Goal: Information Seeking & Learning: Learn about a topic

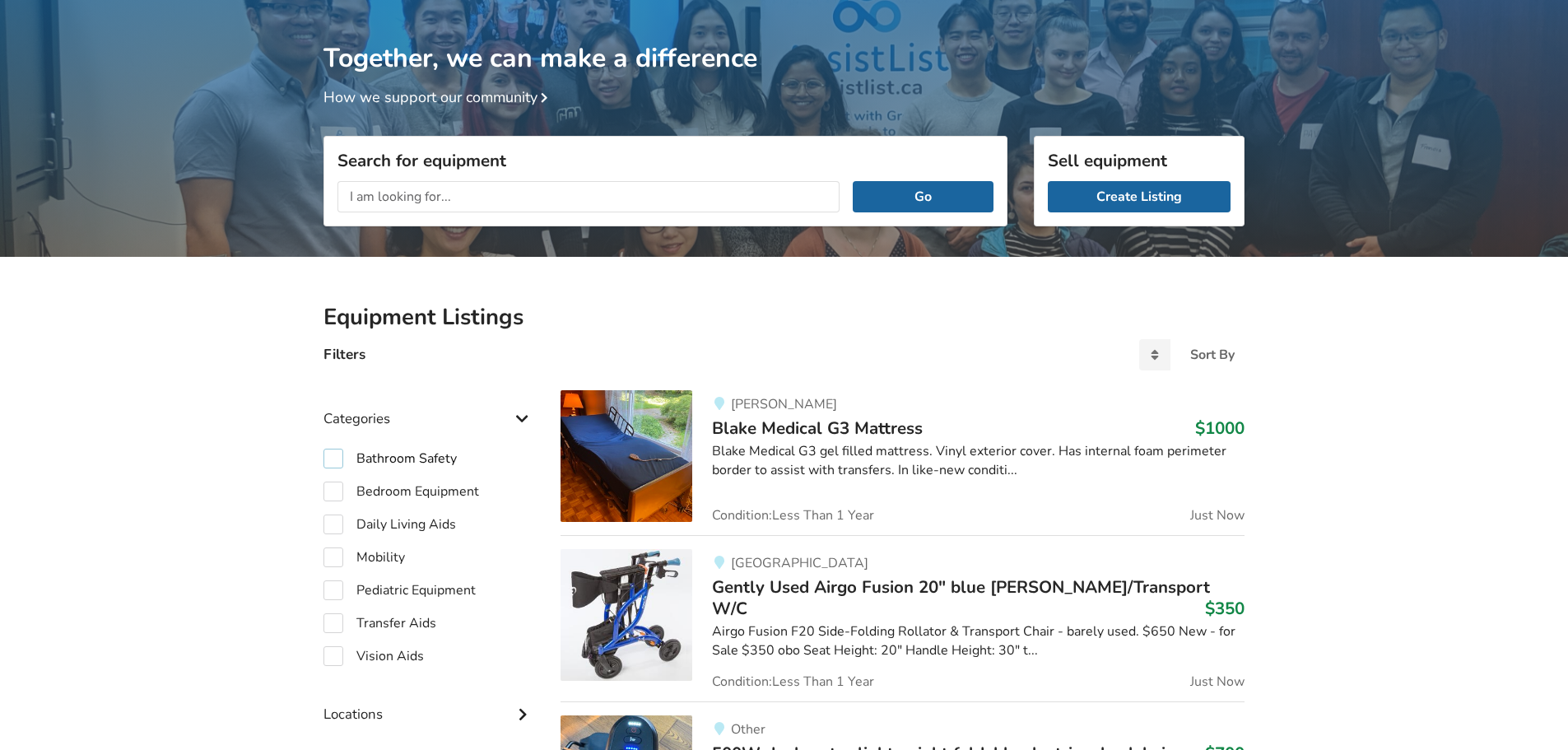
click at [329, 461] on label "Bathroom Safety" at bounding box center [390, 458] width 134 height 20
checkbox input "true"
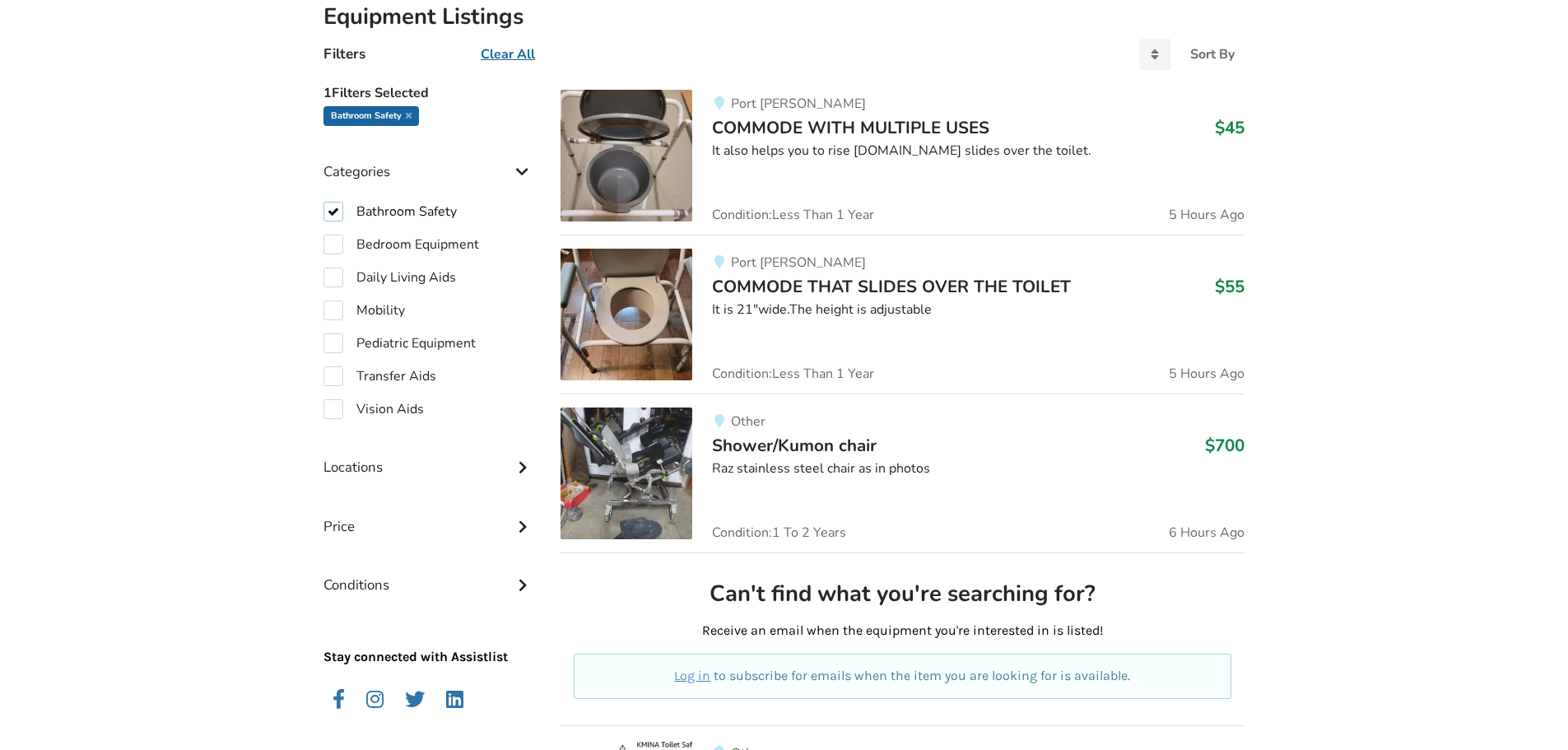
scroll to position [416, 0]
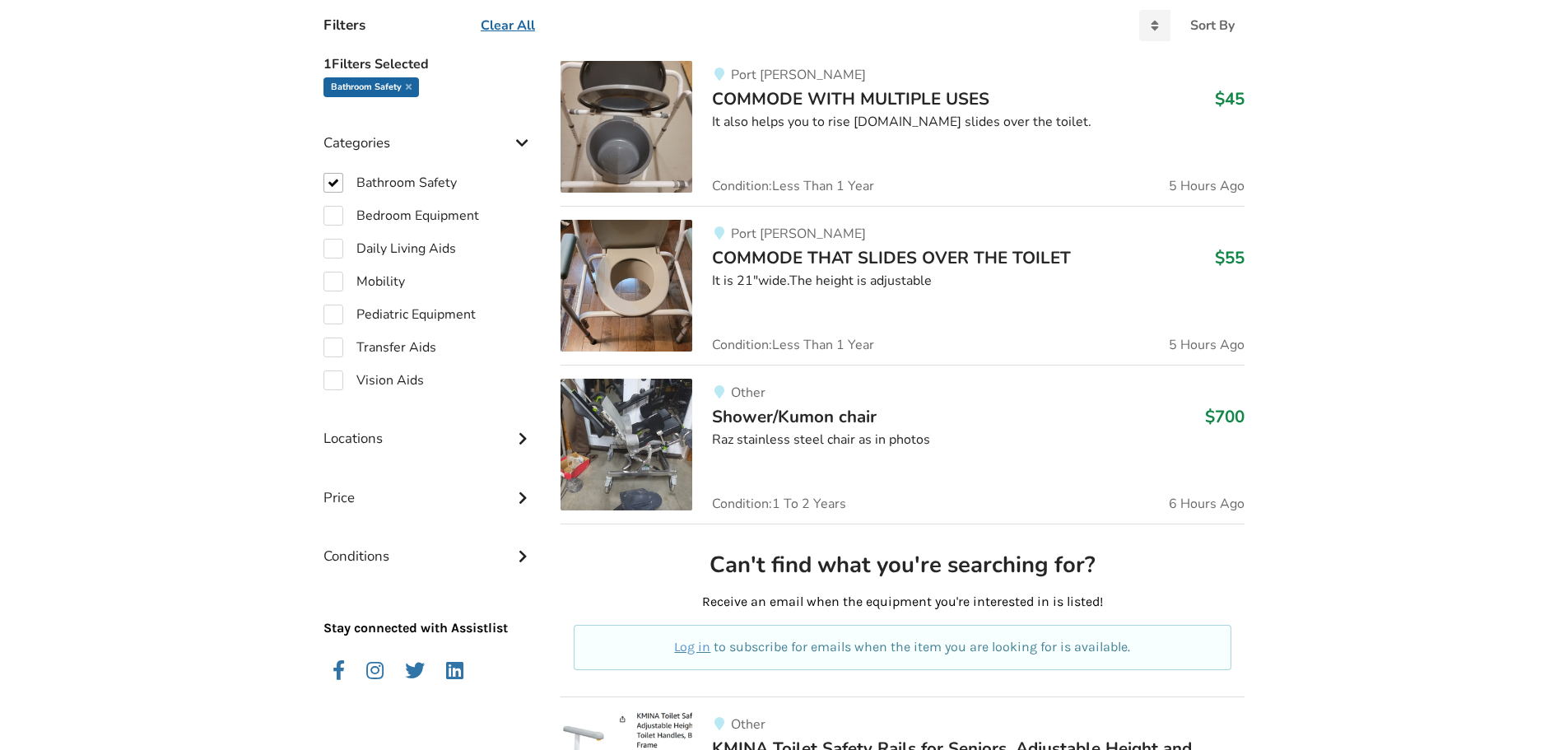
click at [778, 431] on div "Raz stainless steel chair as in photos" at bounding box center [978, 440] width 532 height 19
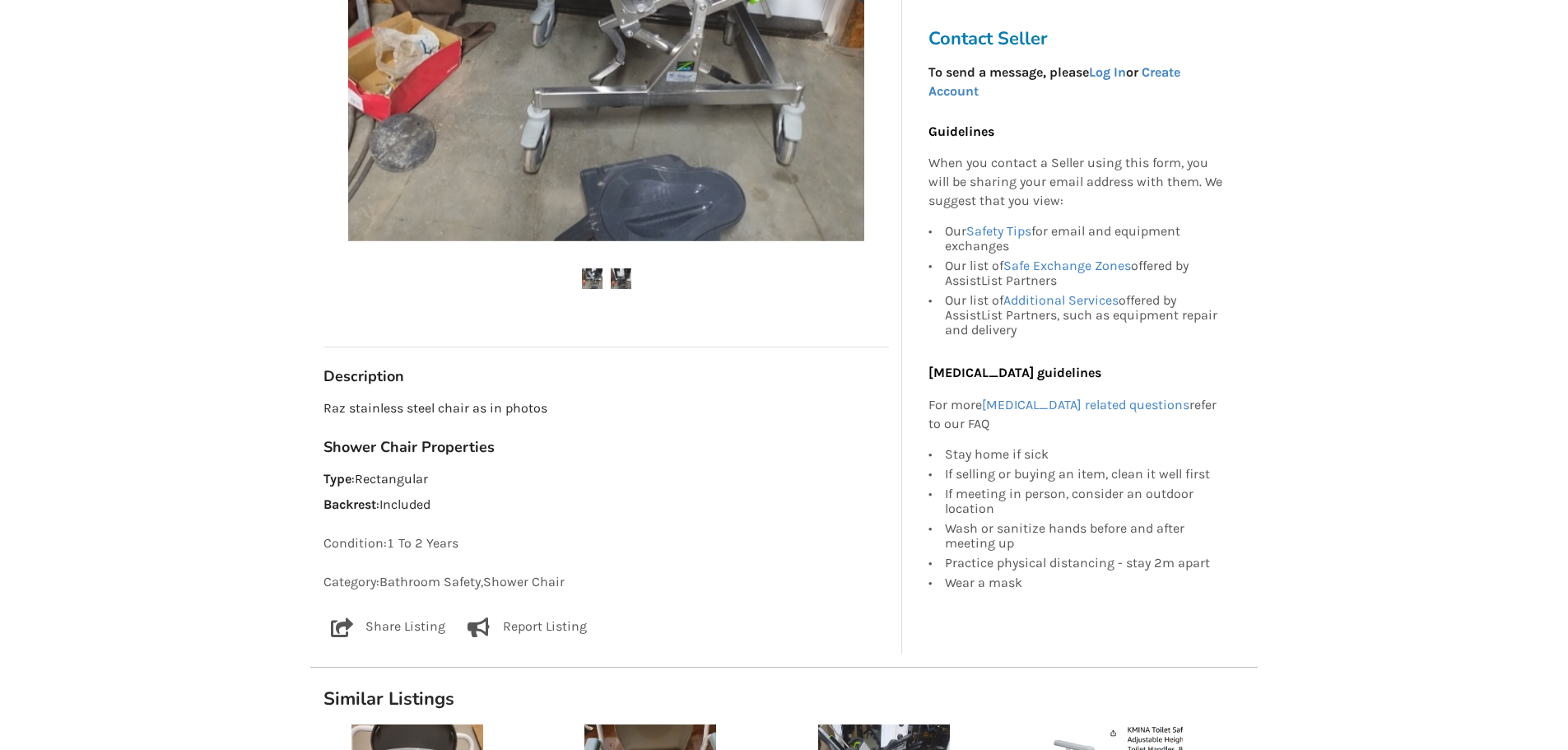
scroll to position [577, 0]
click at [631, 278] on img at bounding box center [621, 278] width 21 height 21
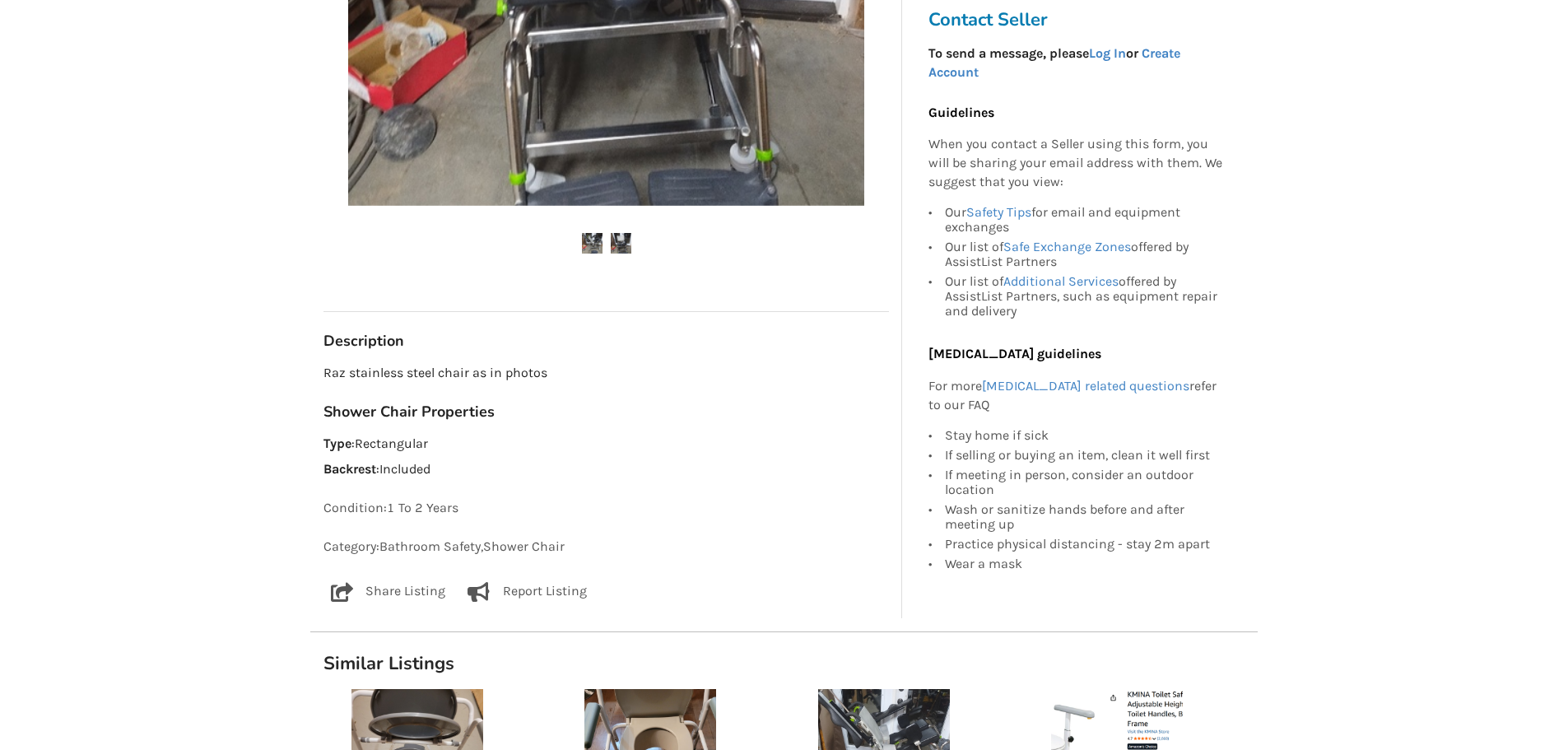
scroll to position [659, 0]
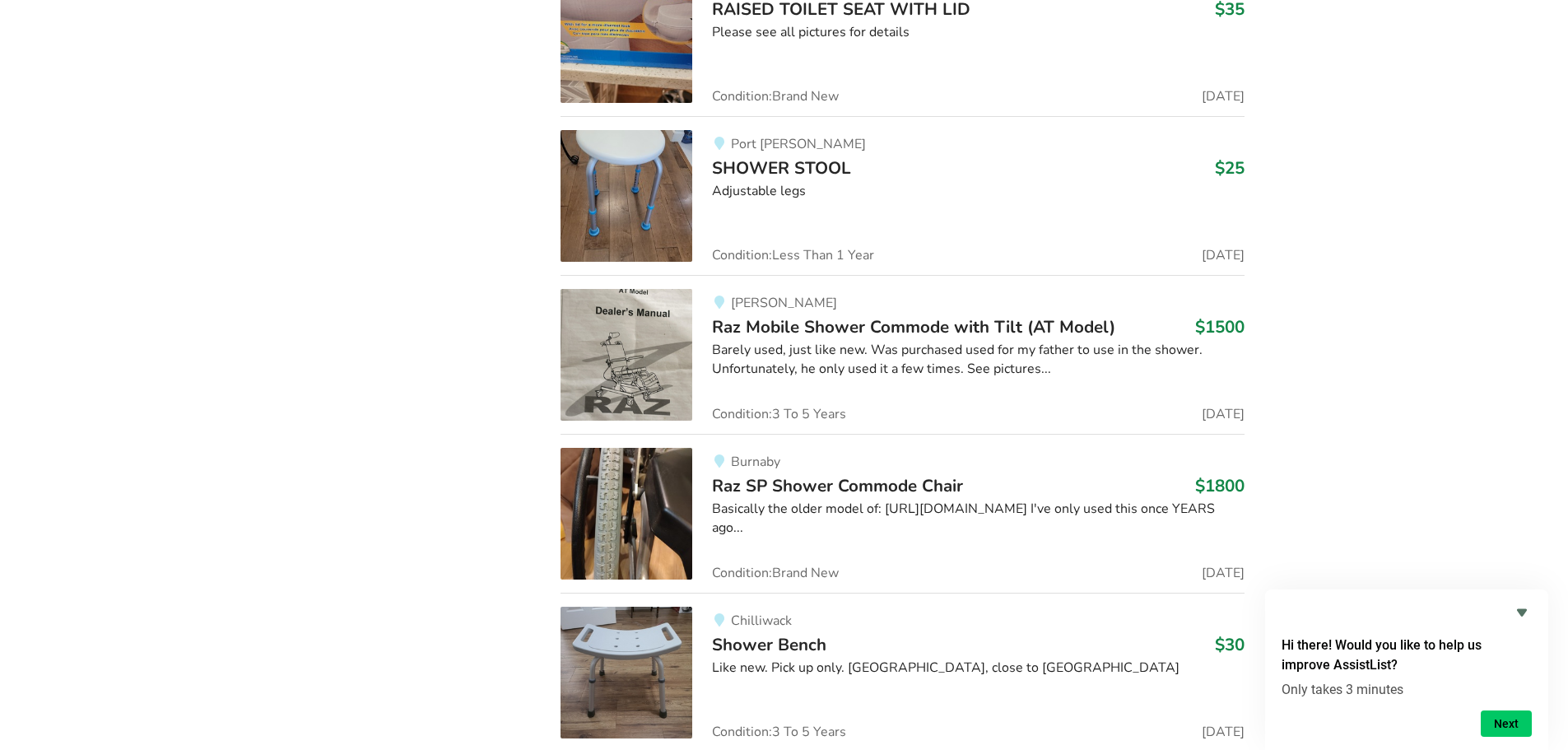
scroll to position [6025, 0]
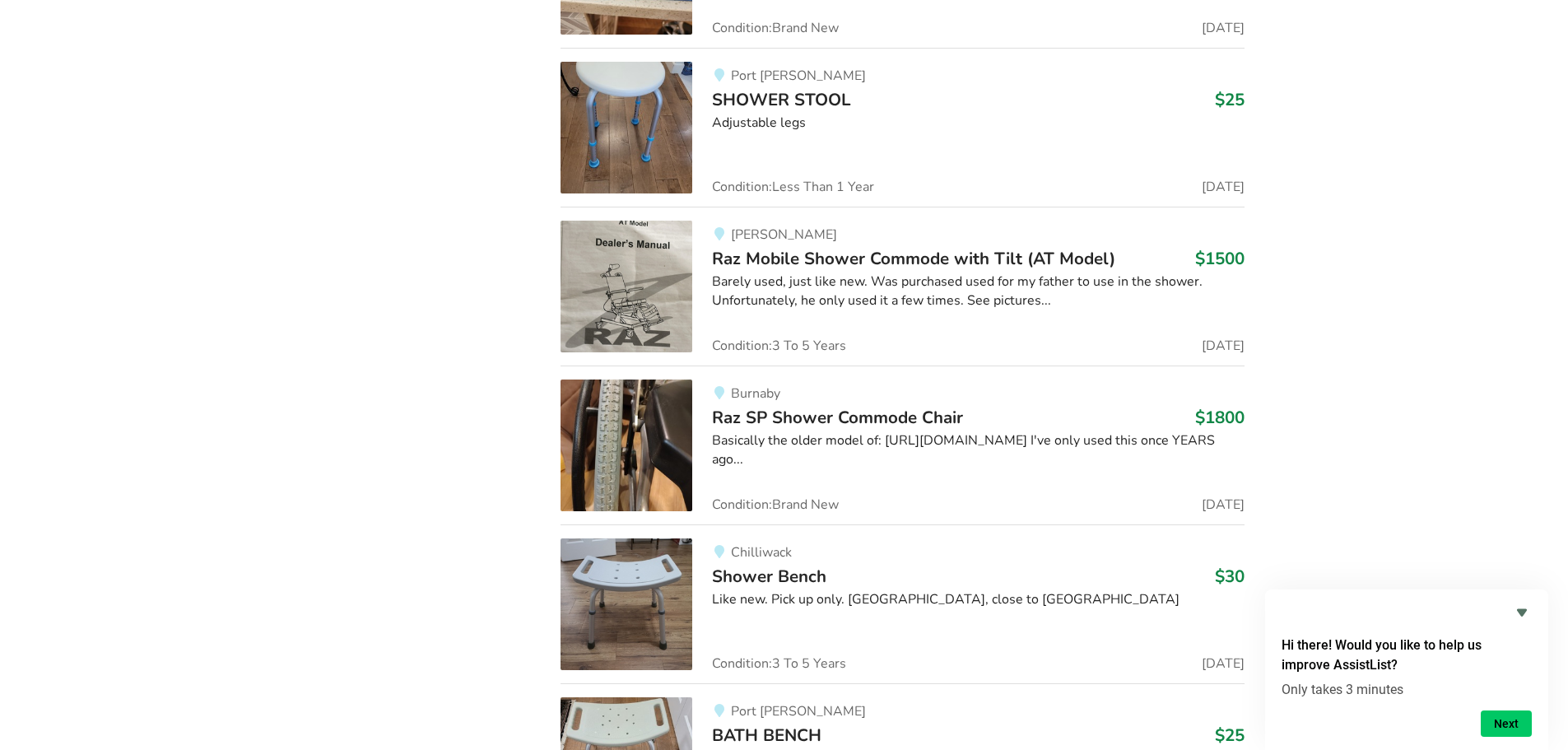
click at [847, 410] on span "Raz SP Shower Commode Chair" at bounding box center [837, 417] width 251 height 23
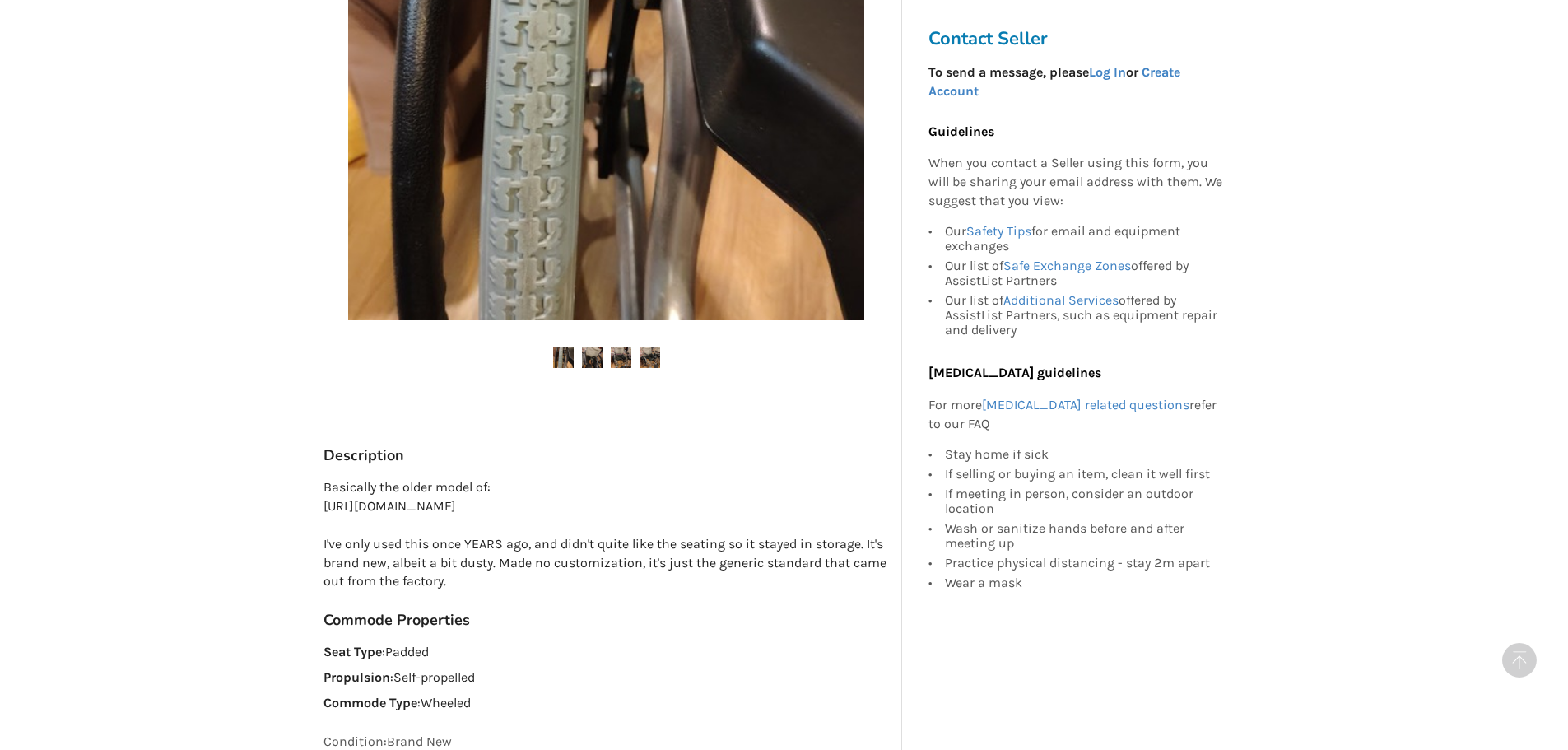
scroll to position [577, 0]
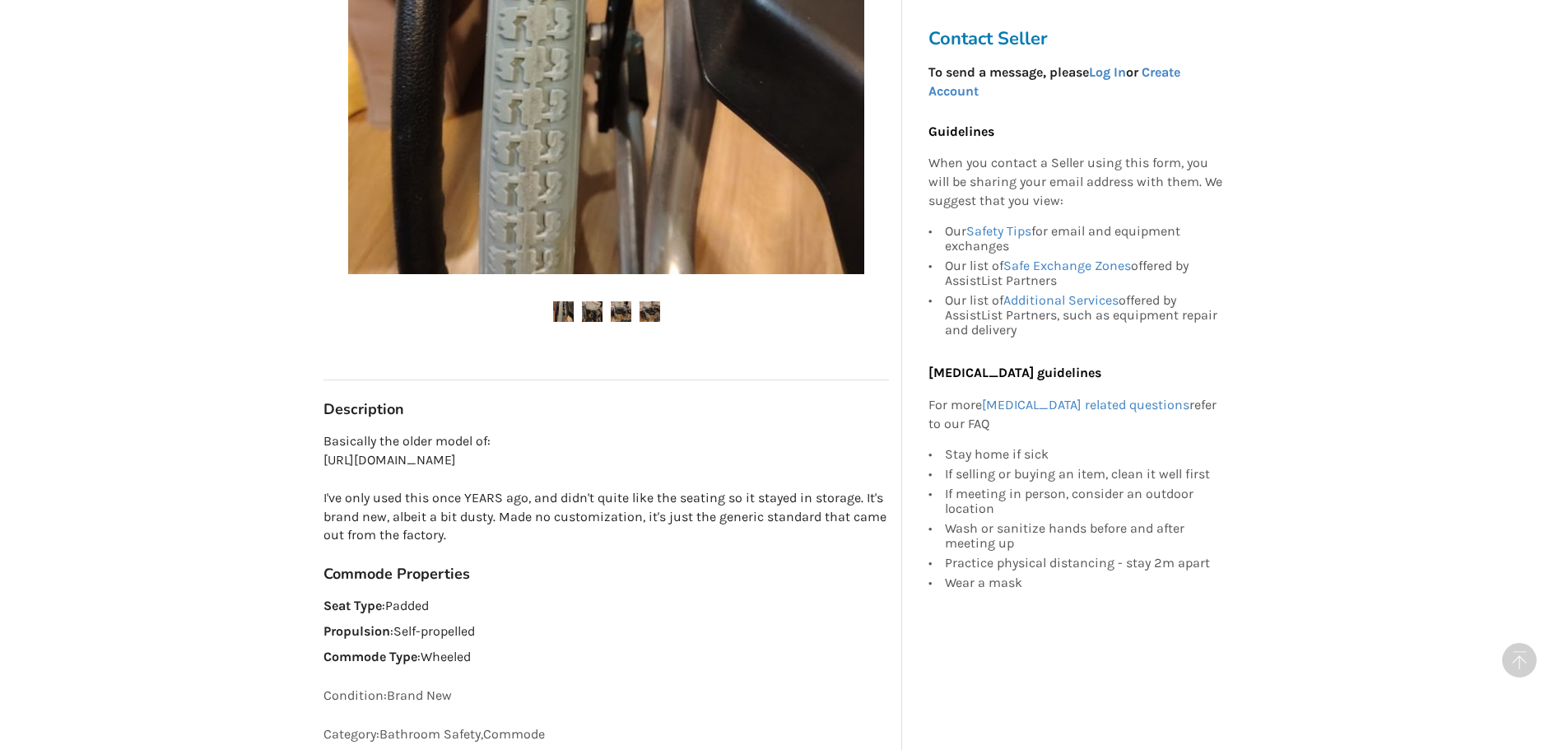
click at [599, 314] on img at bounding box center [592, 312] width 21 height 21
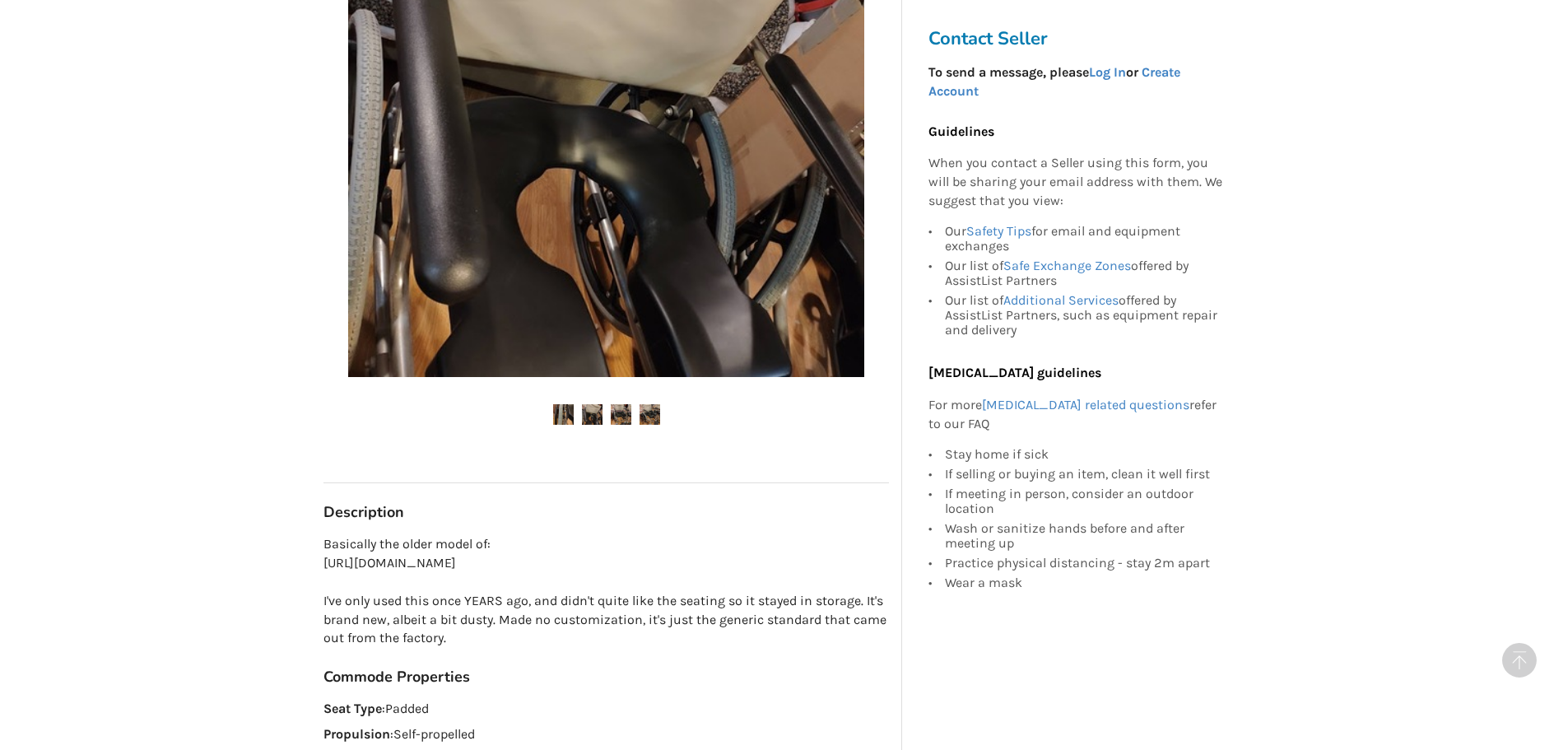
scroll to position [412, 0]
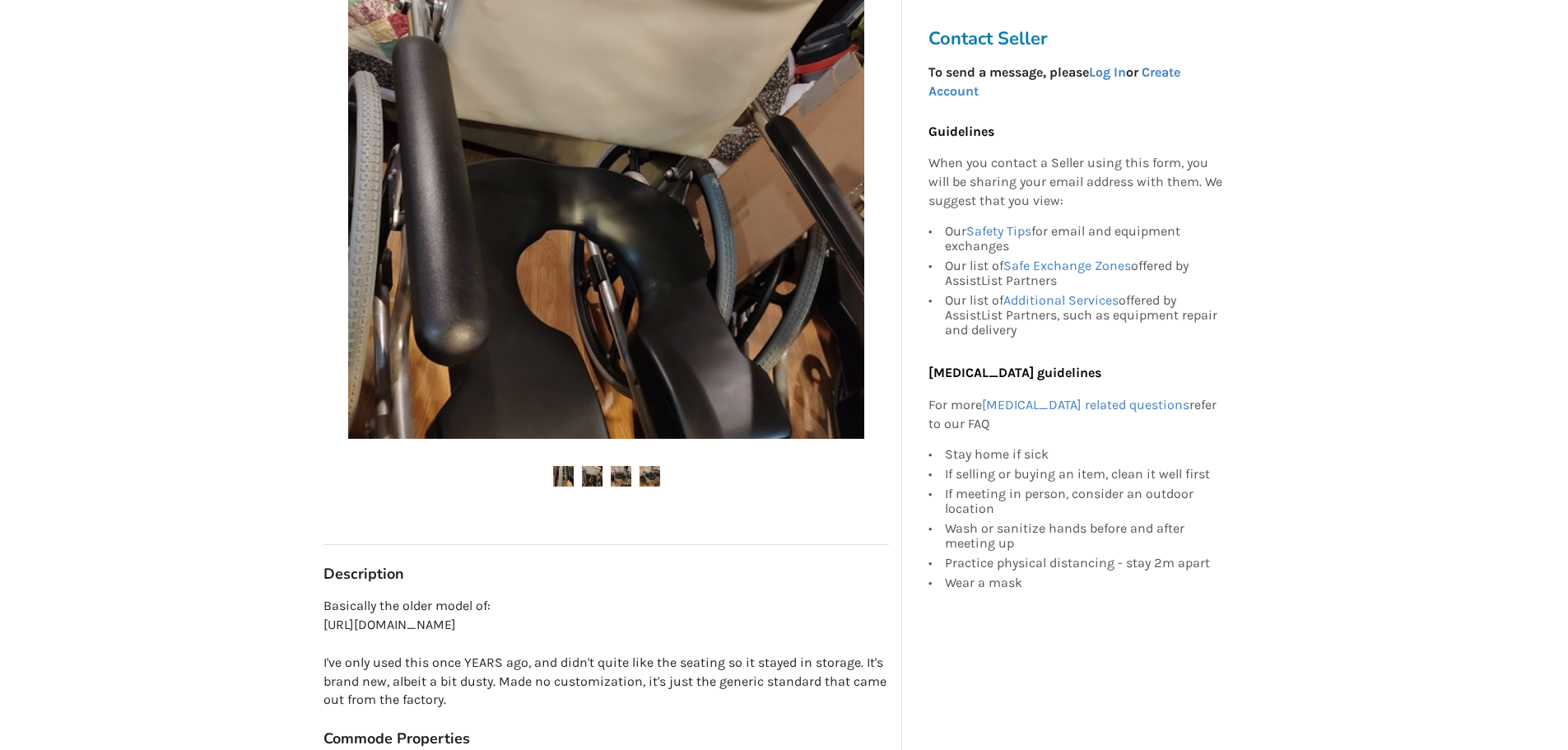
click at [616, 475] on img at bounding box center [621, 476] width 21 height 21
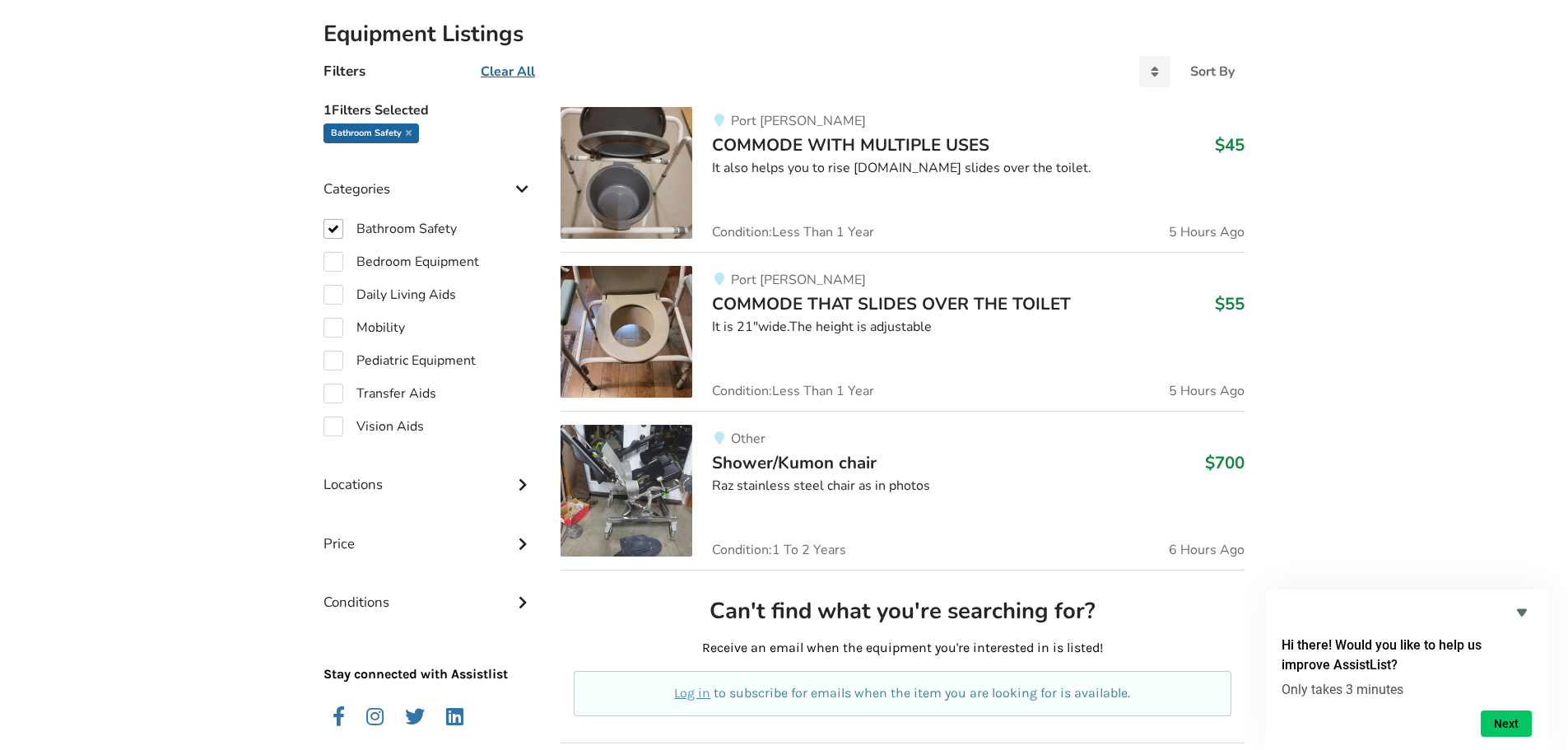
scroll to position [394, 0]
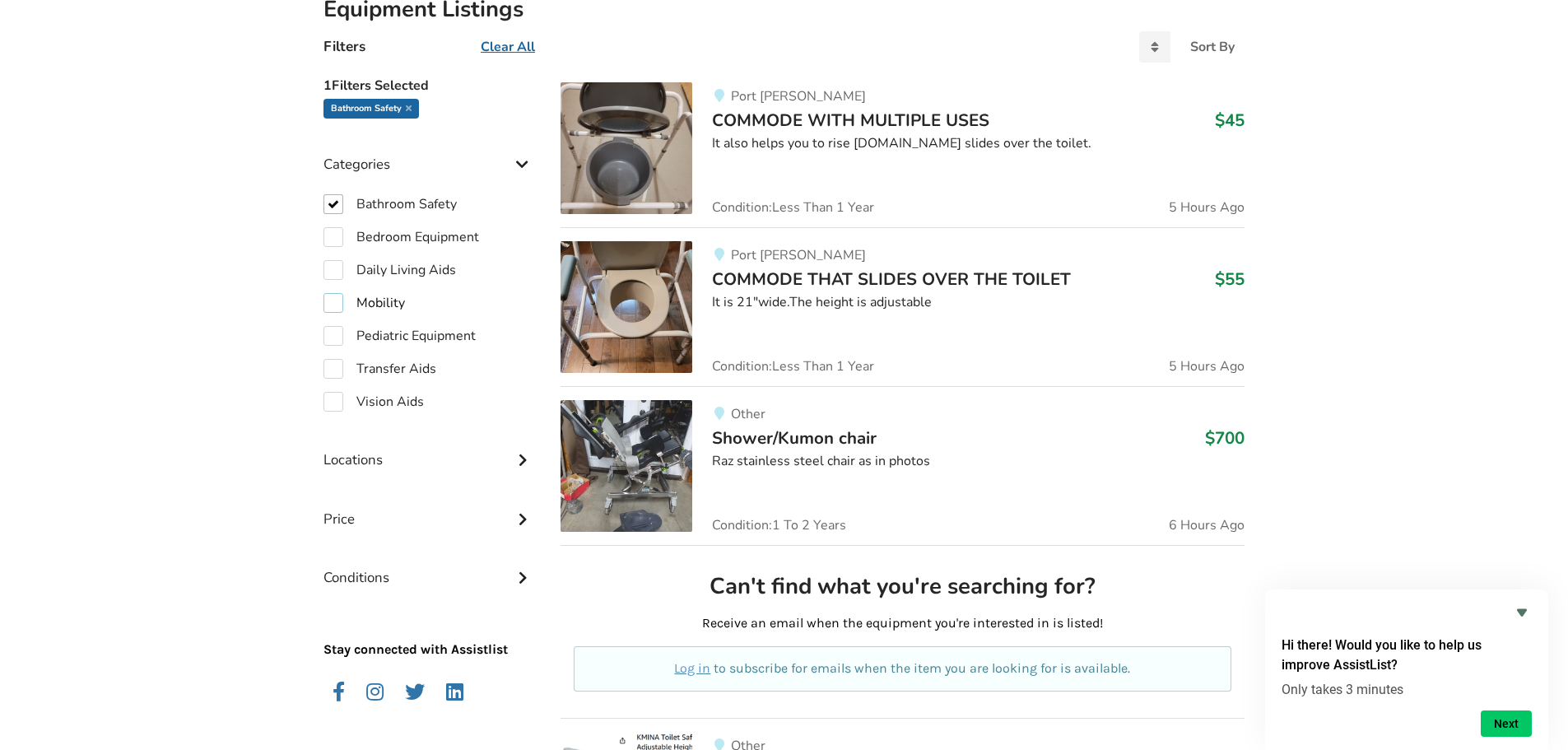
click at [333, 302] on label "Mobility" at bounding box center [364, 303] width 81 height 20
checkbox input "true"
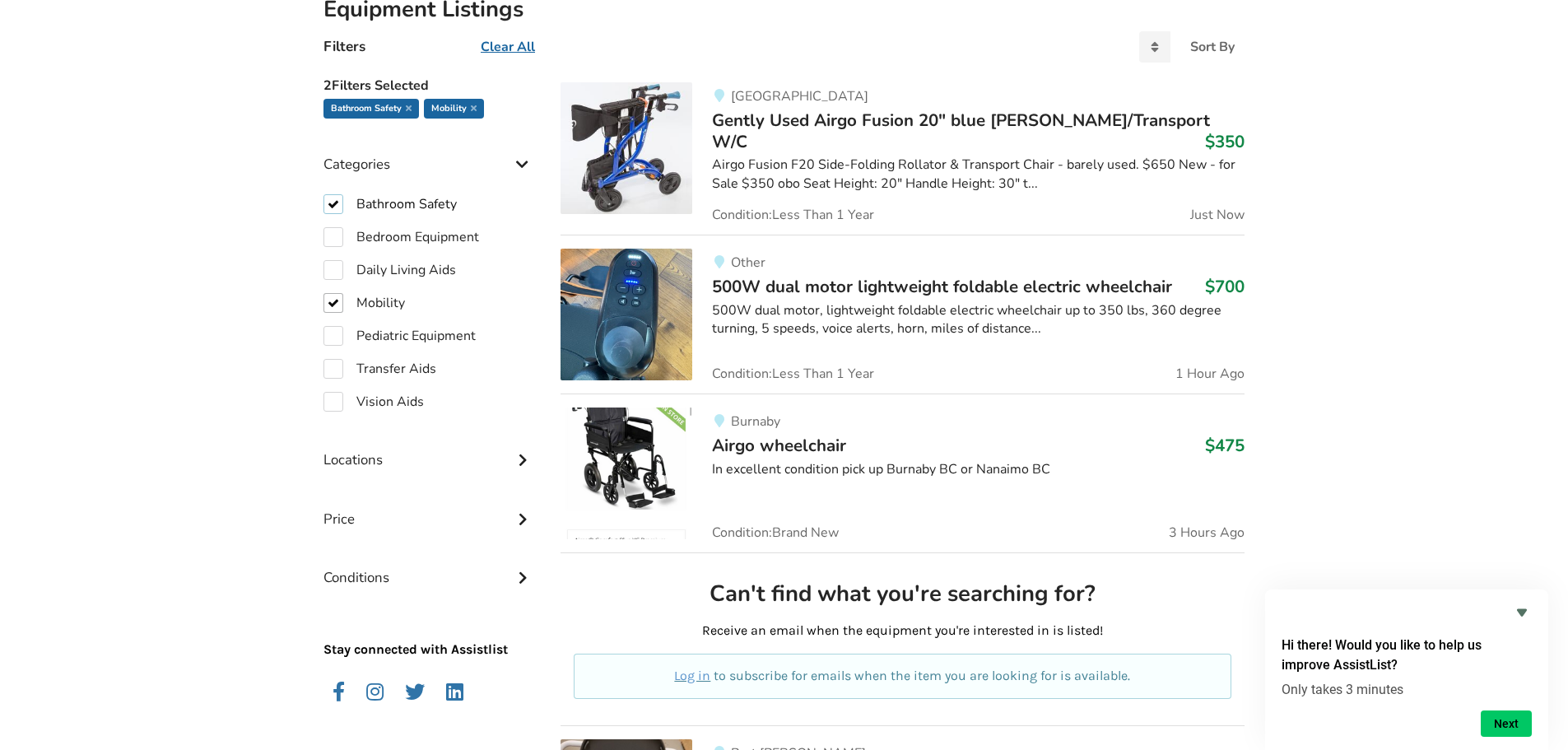
click at [330, 205] on label "Bathroom Safety" at bounding box center [390, 204] width 134 height 20
checkbox input "false"
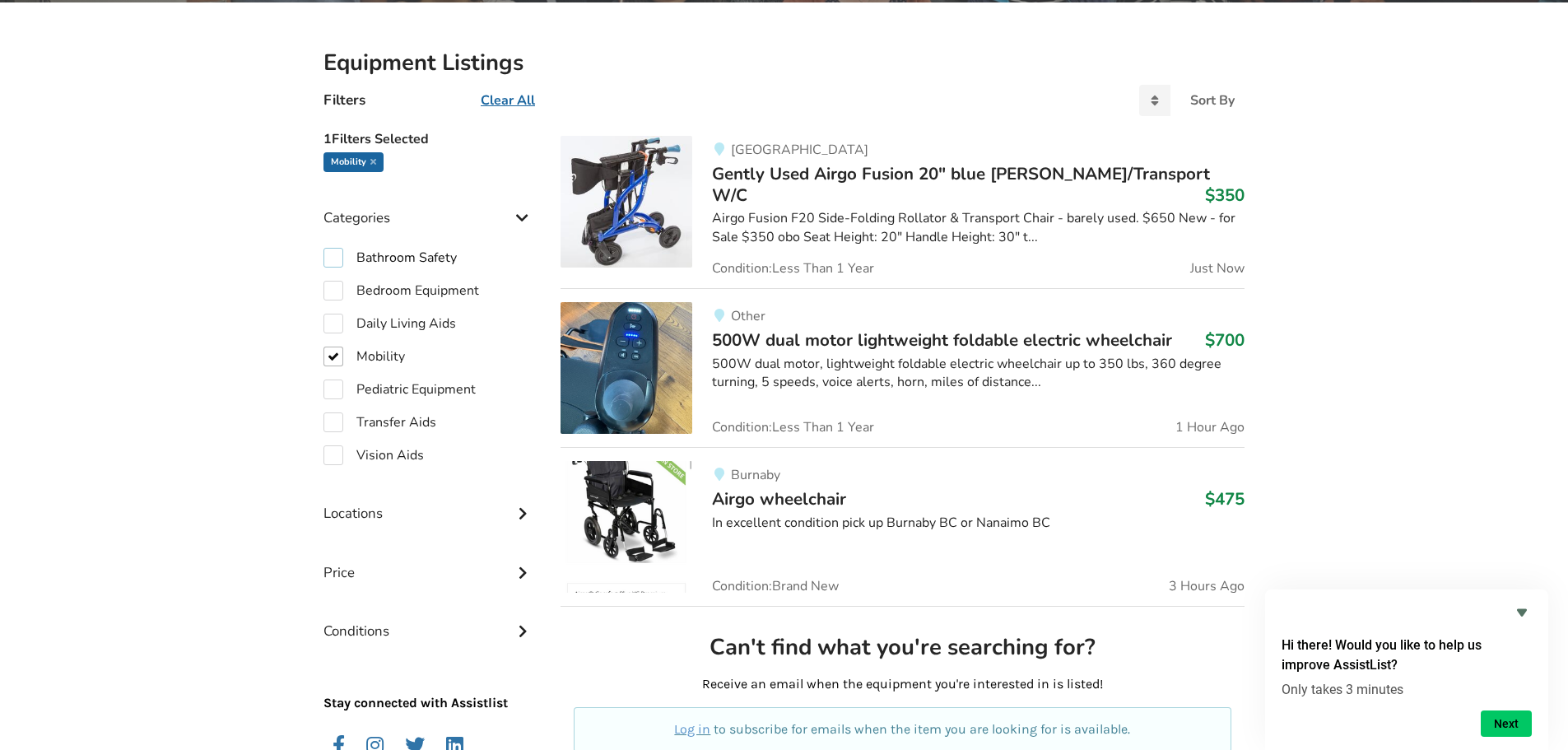
scroll to position [312, 0]
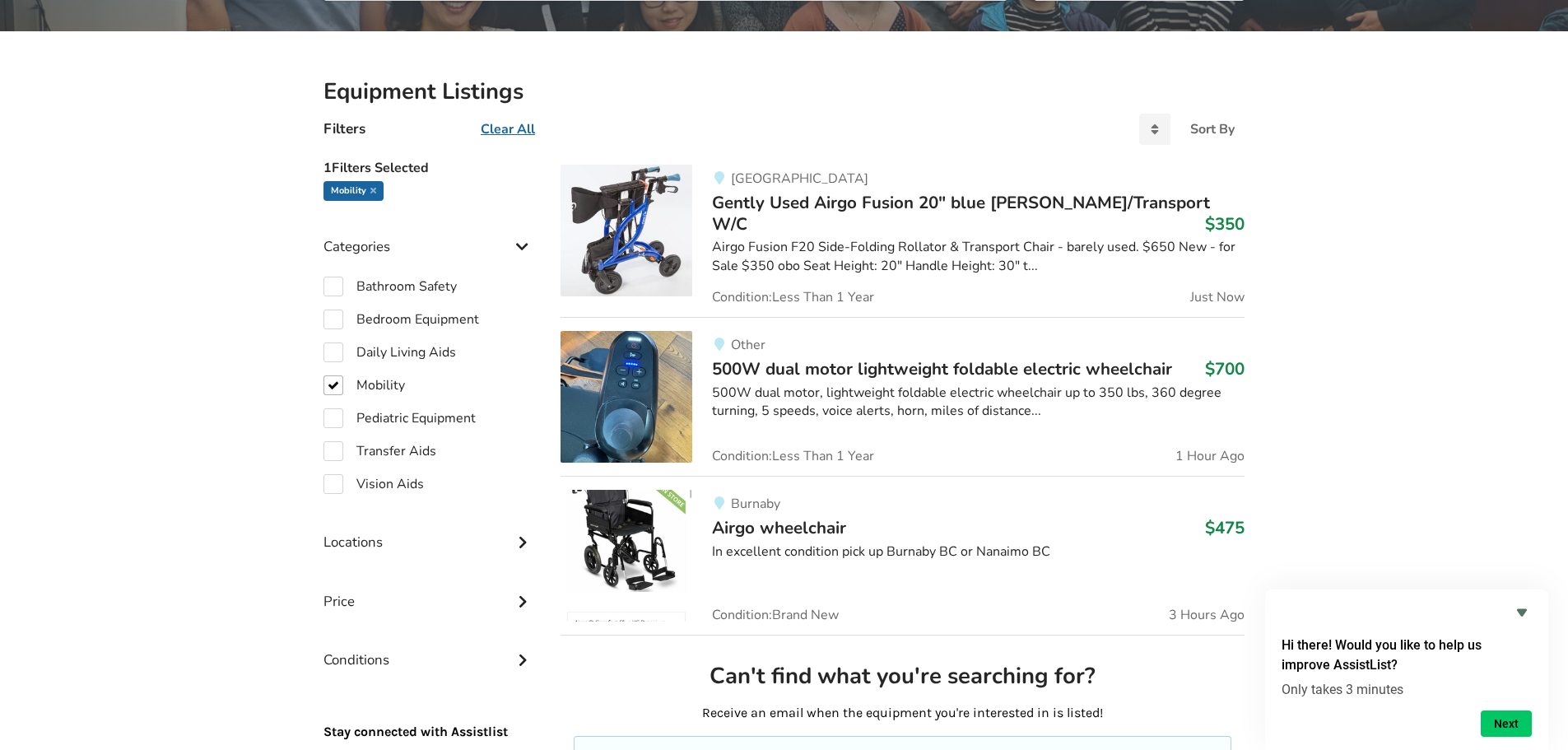
click at [1033, 366] on span "500W dual motor lightweight foldable electric wheelchair" at bounding box center [941, 369] width 460 height 23
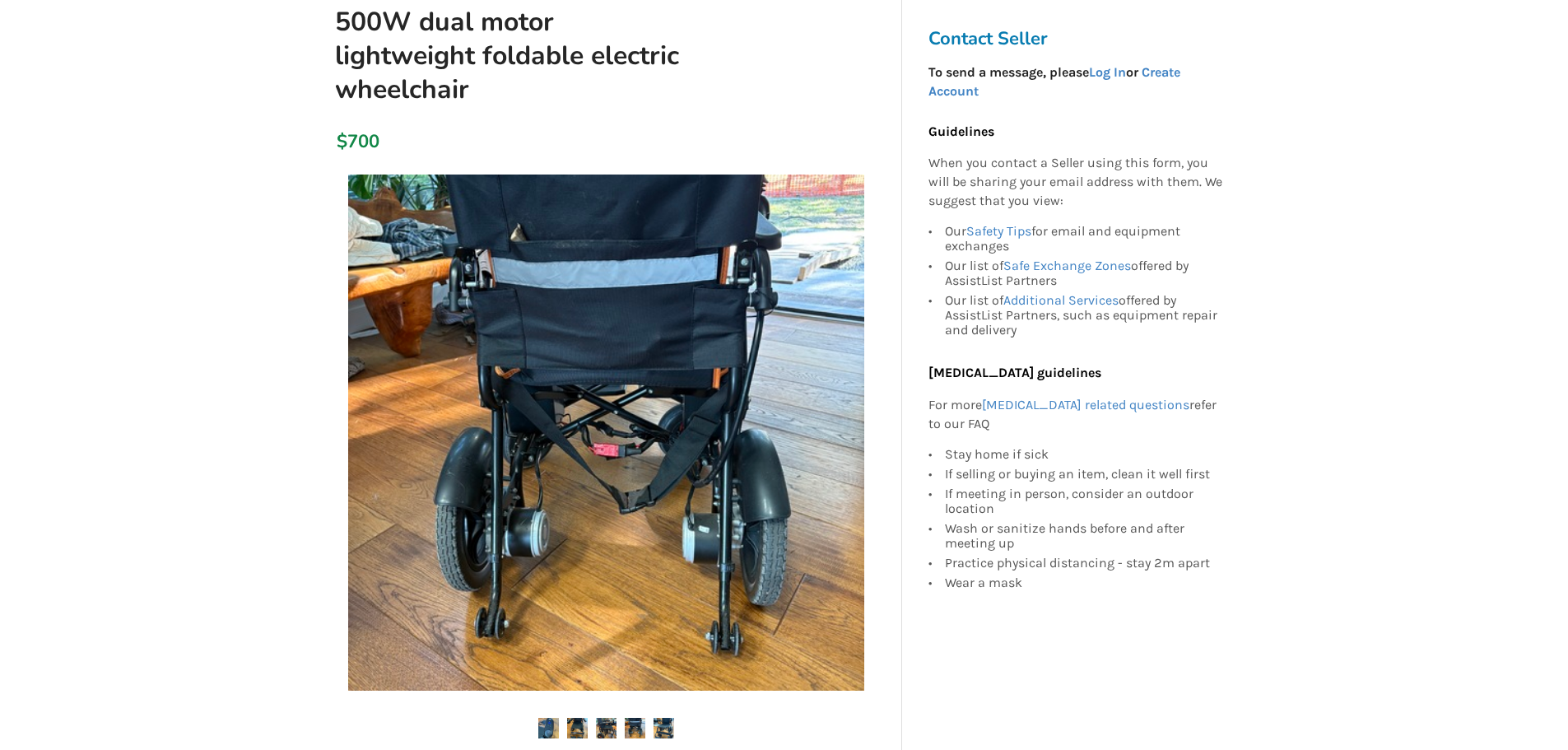
scroll to position [165, 0]
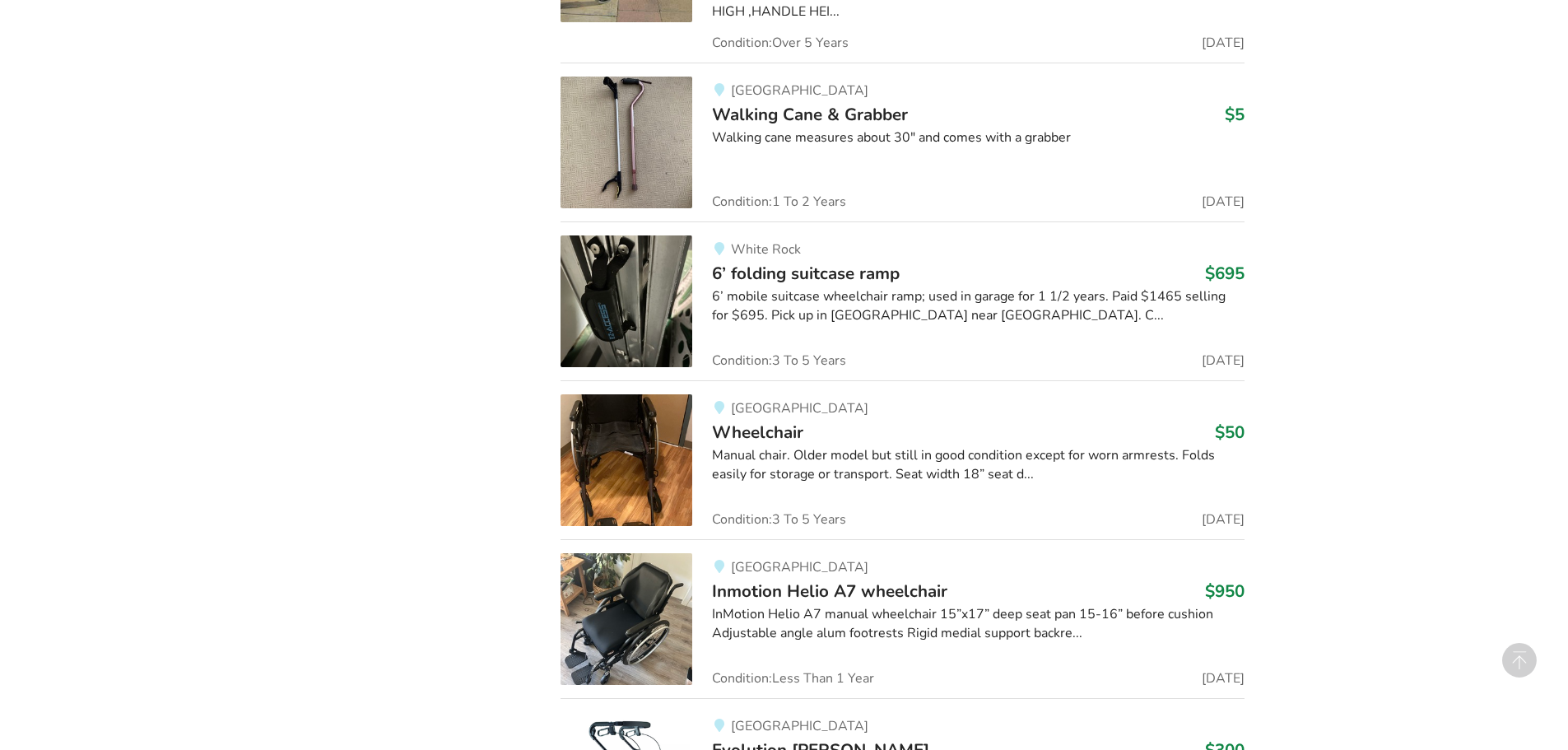
scroll to position [3649, 0]
